Goal: Task Accomplishment & Management: Manage account settings

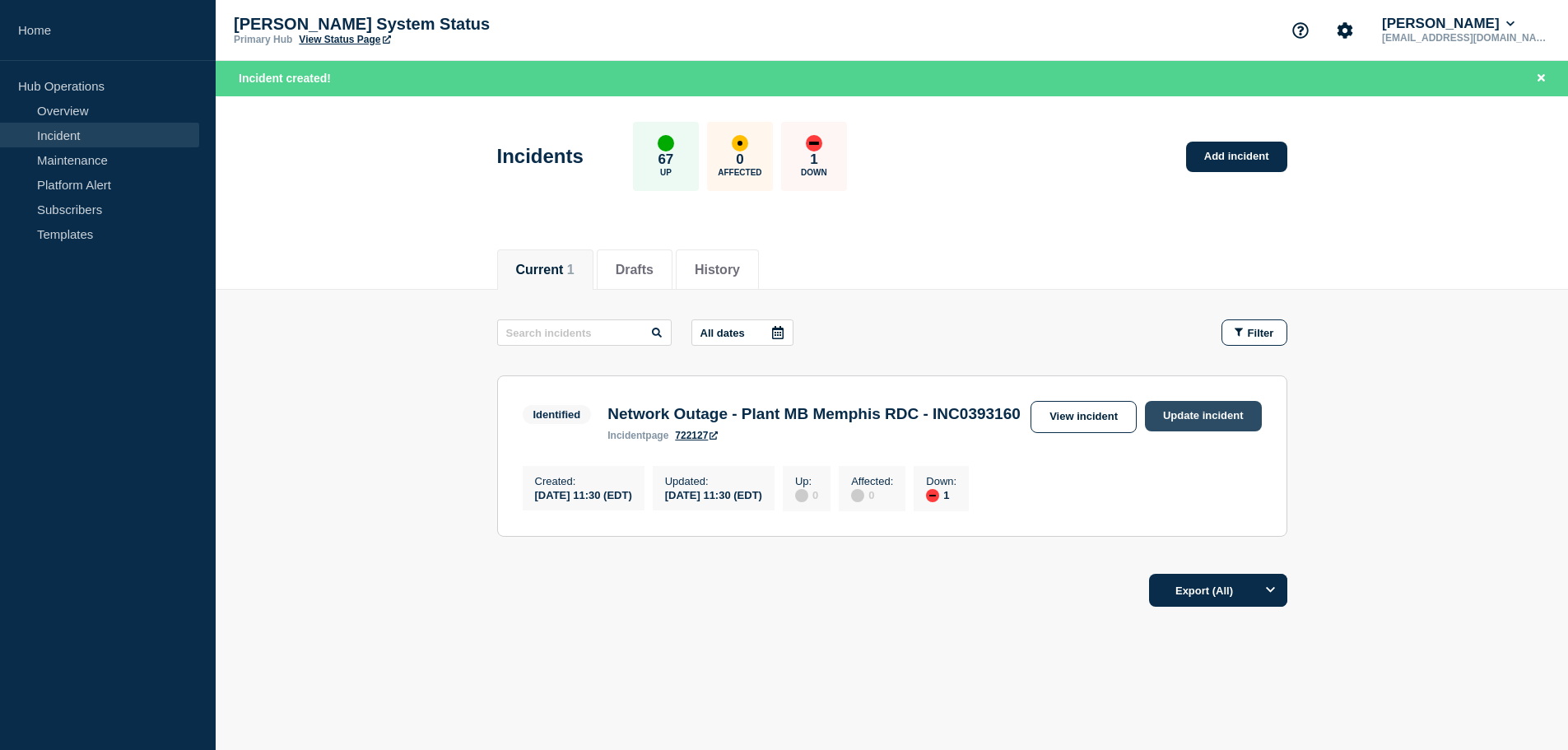
click at [1202, 419] on link "Update incident" at bounding box center [1204, 416] width 117 height 30
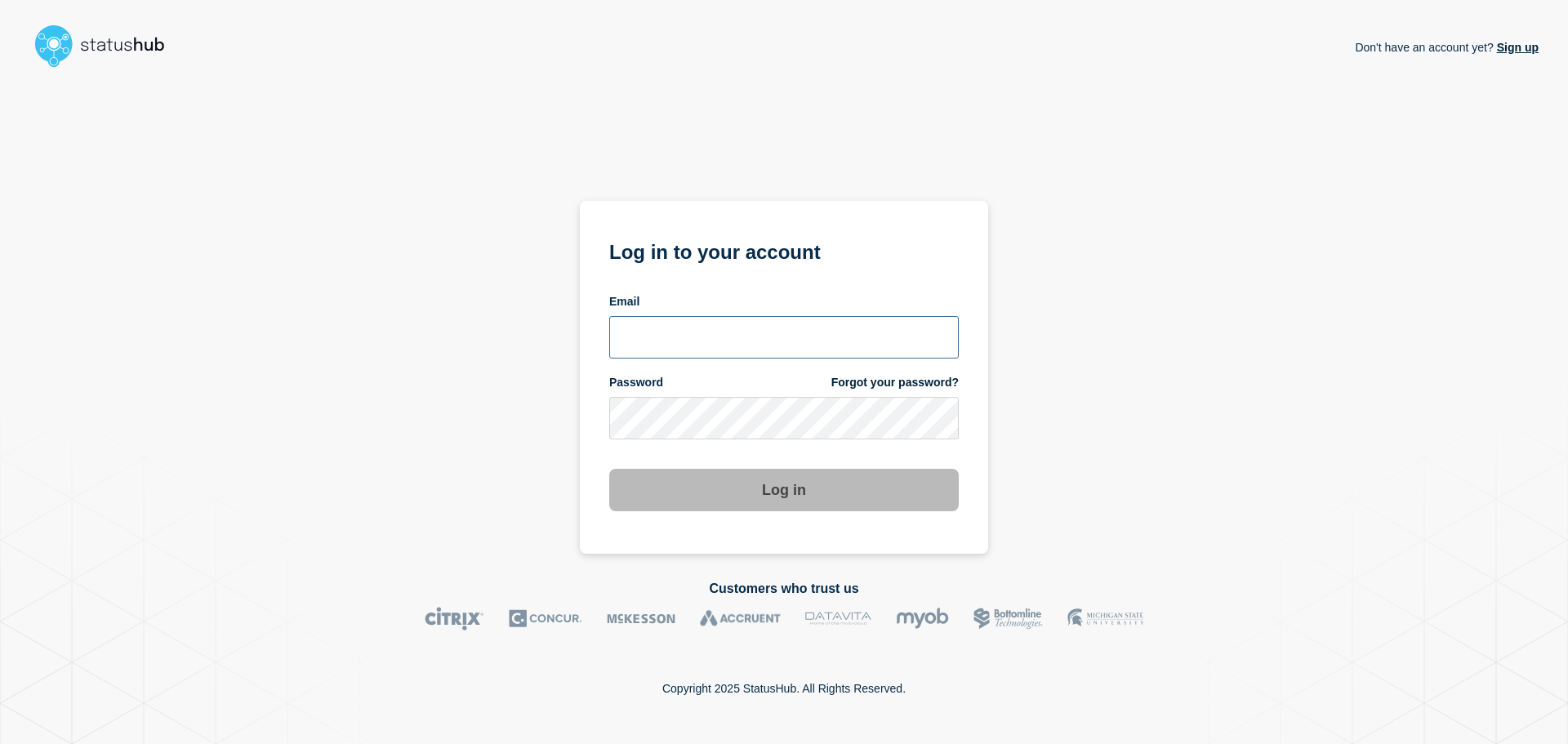
type input "[EMAIL_ADDRESS][DOMAIN_NAME]"
click at [742, 499] on button "Log in" at bounding box center [784, 490] width 349 height 42
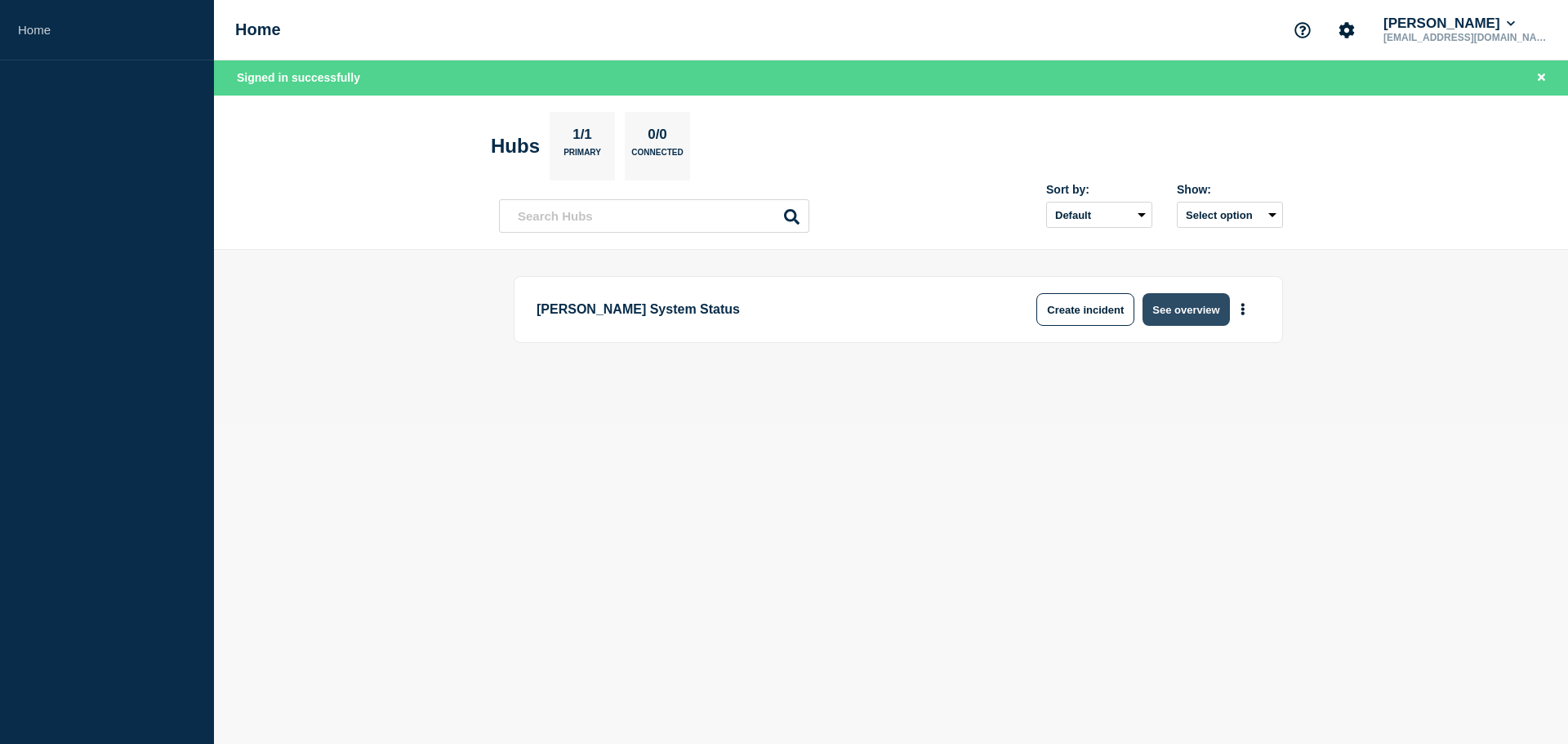
click at [1189, 313] on button "See overview" at bounding box center [1185, 310] width 87 height 33
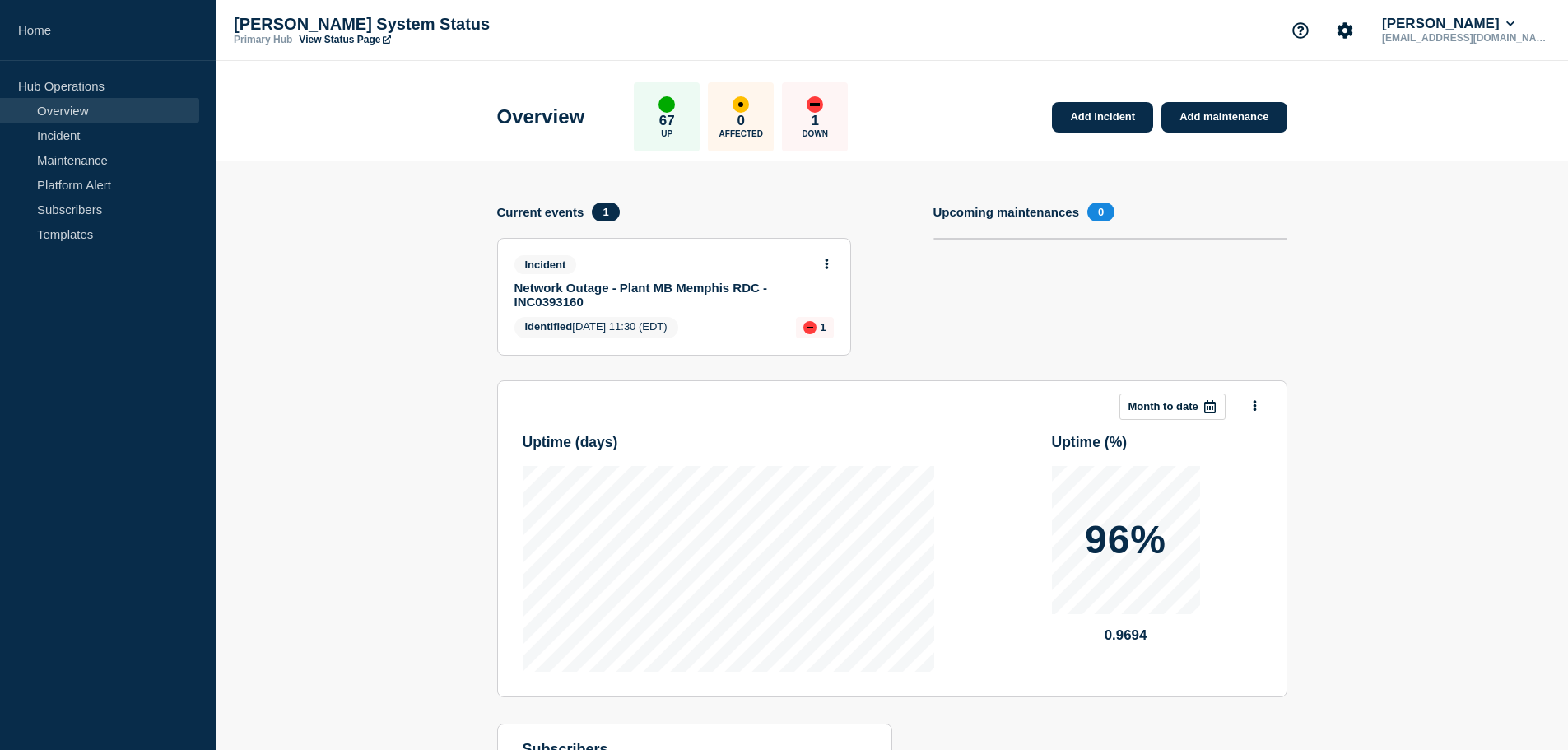
click at [826, 258] on button at bounding box center [827, 265] width 14 height 14
click at [817, 326] on link "Update incident" at bounding box center [826, 325] width 80 height 13
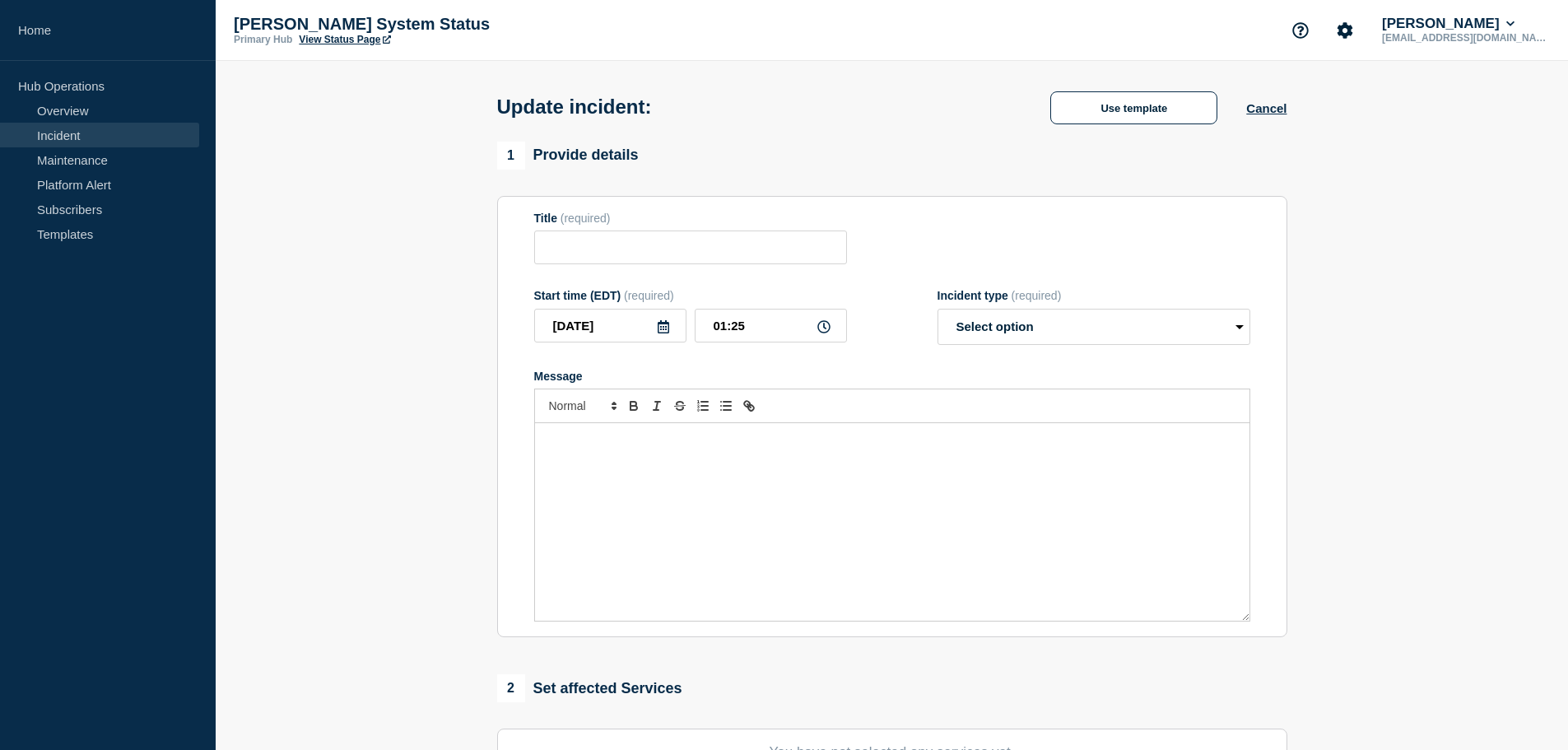
type input "Network Outage - Plant MB Memphis RDC - INC0393160"
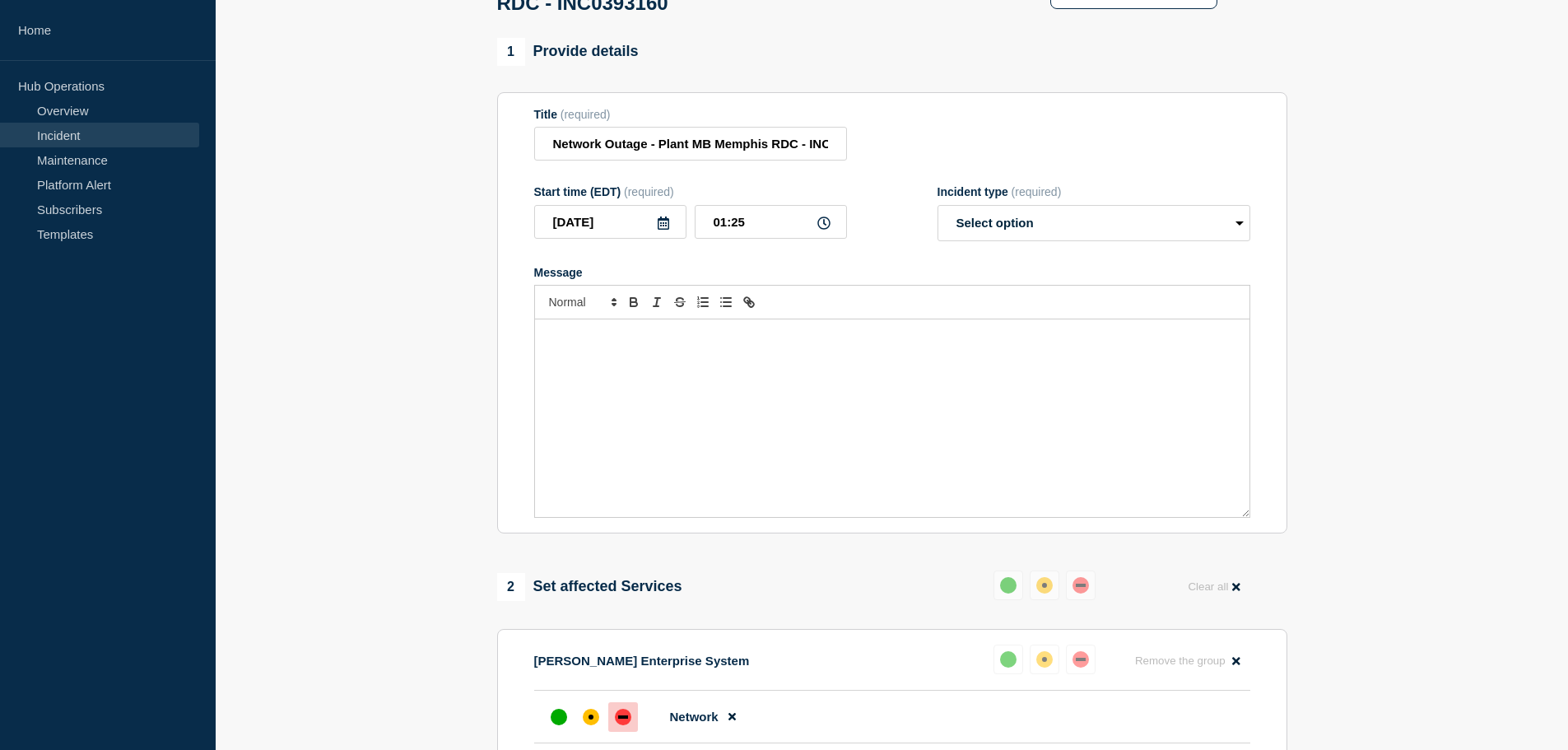
scroll to position [165, 0]
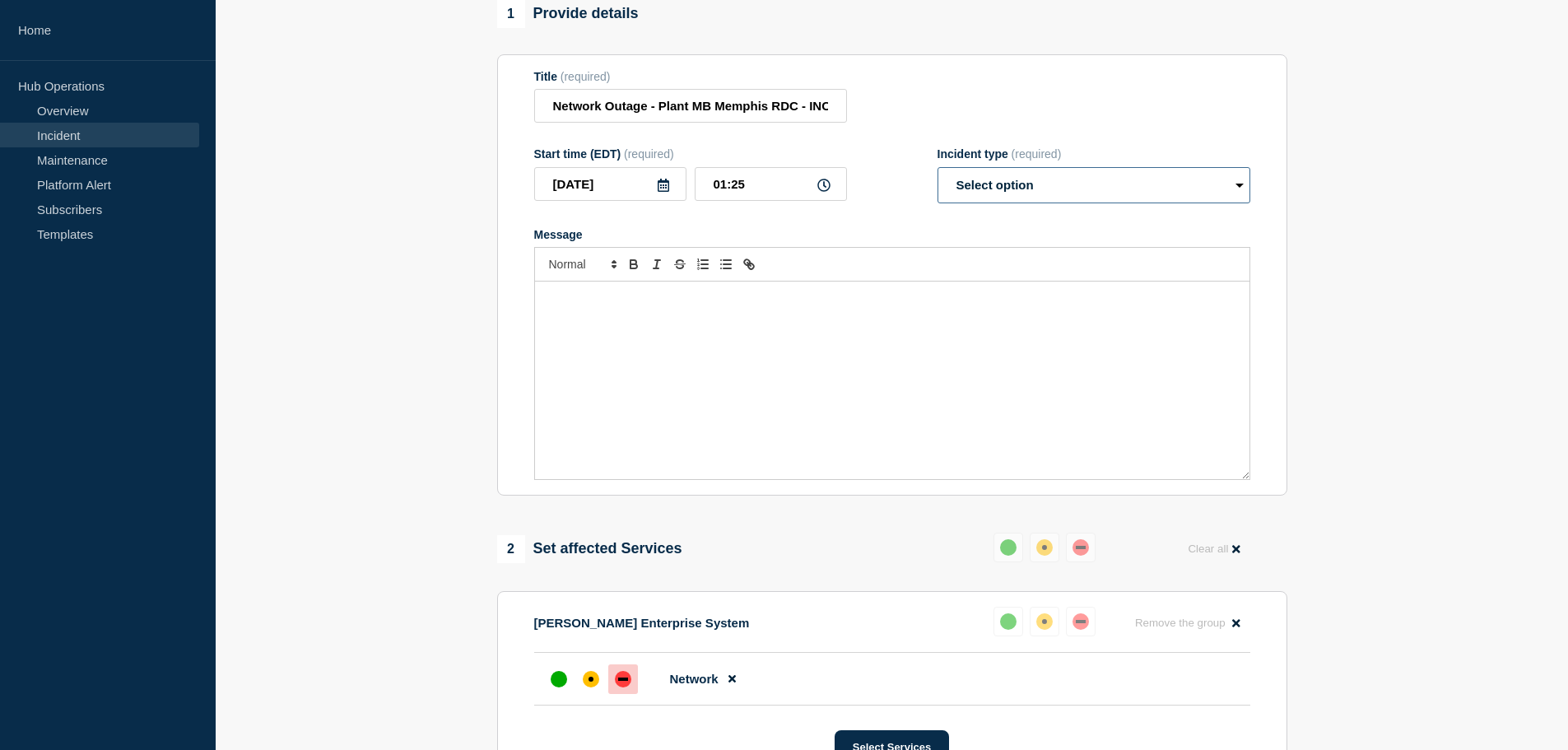
click at [1032, 193] on select "Select option Investigating Identified Monitoring Resolved" at bounding box center [1094, 186] width 313 height 36
select select "resolved"
click at [938, 174] on select "Select option Investigating Identified Monitoring Resolved" at bounding box center [1094, 186] width 313 height 36
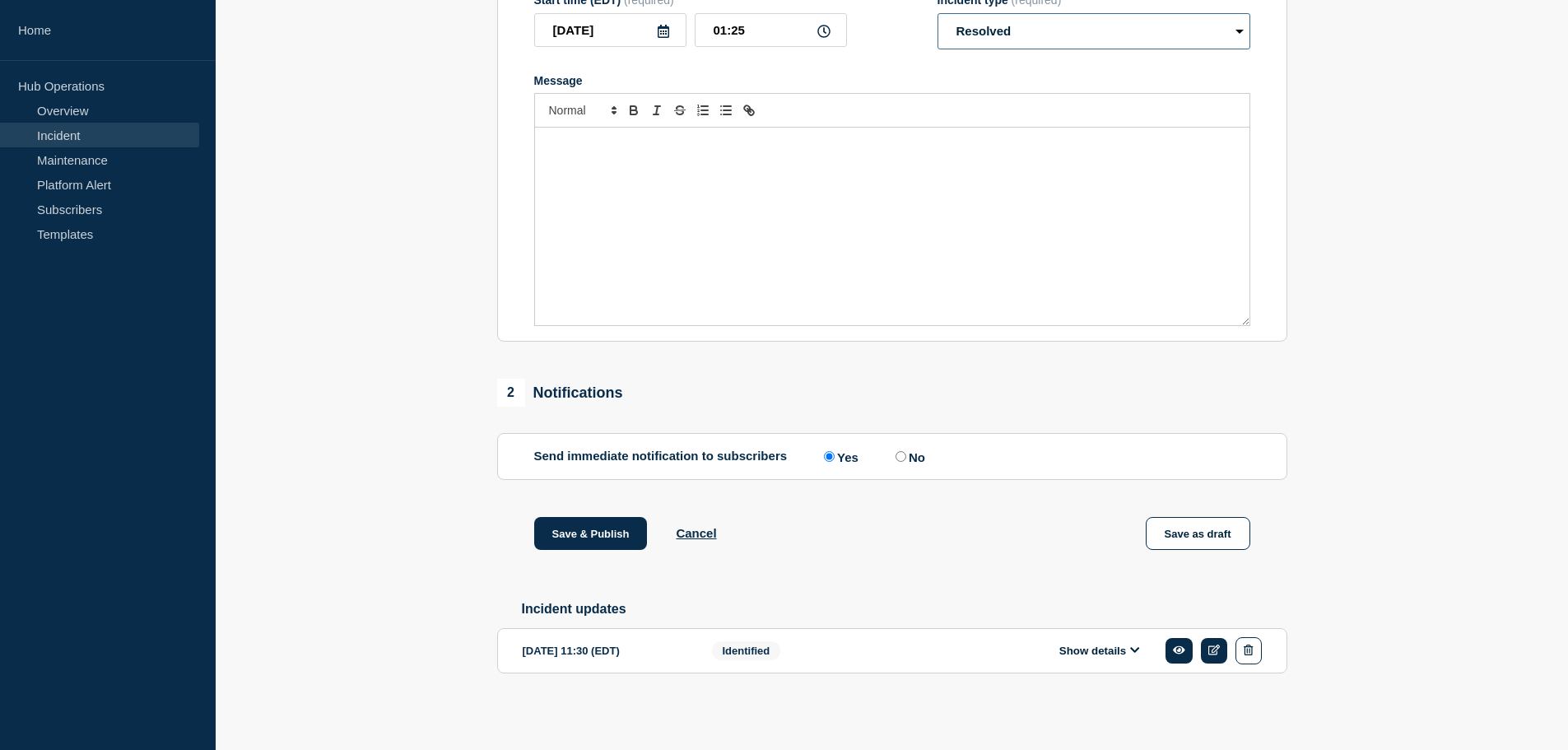
scroll to position [331, 0]
click at [837, 234] on div "Message" at bounding box center [893, 227] width 715 height 198
click at [581, 524] on button "Save & Publish" at bounding box center [591, 534] width 114 height 33
